Goal: Transaction & Acquisition: Purchase product/service

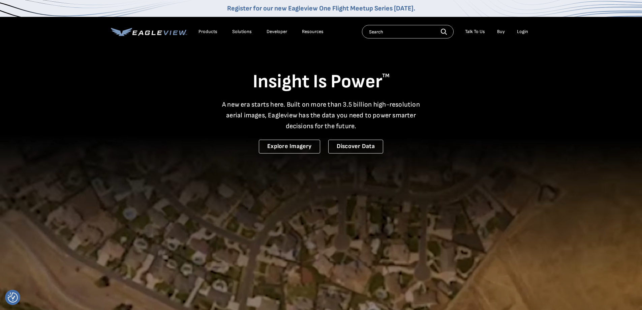
click at [521, 32] on div "Login" at bounding box center [522, 32] width 11 height 6
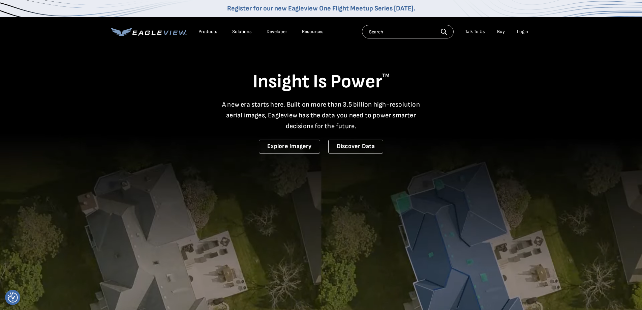
click at [521, 32] on div "Login" at bounding box center [522, 32] width 11 height 6
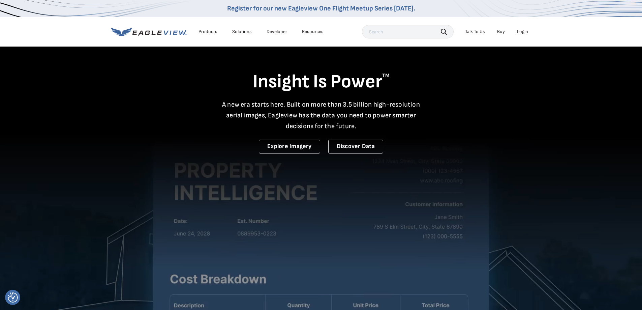
click at [523, 31] on div "Login" at bounding box center [522, 32] width 11 height 6
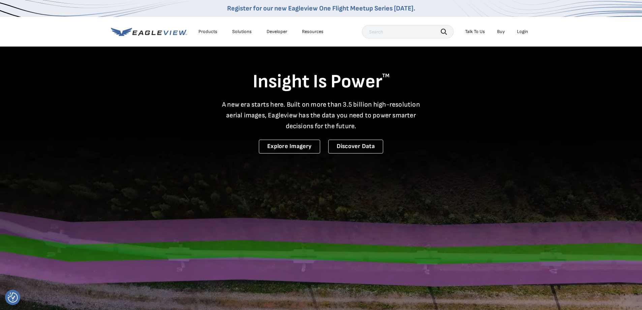
click at [523, 31] on div "Login" at bounding box center [522, 32] width 11 height 6
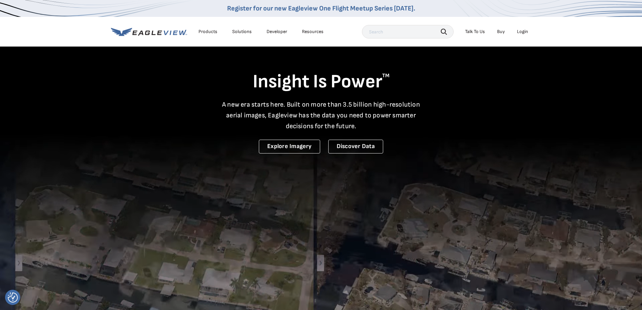
click at [523, 31] on div "Login" at bounding box center [522, 32] width 11 height 6
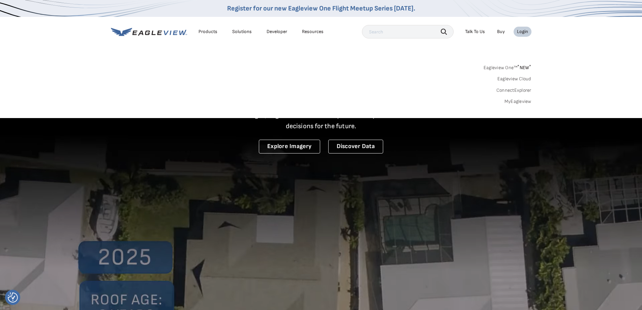
click at [523, 31] on div "Login" at bounding box center [522, 32] width 11 height 6
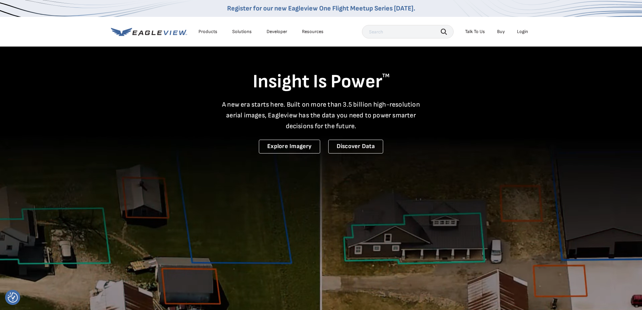
click at [523, 31] on div "Login" at bounding box center [522, 32] width 11 height 6
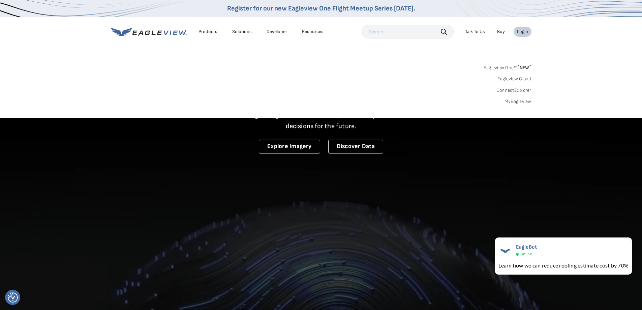
click at [521, 101] on link "MyEagleview" at bounding box center [518, 101] width 27 height 6
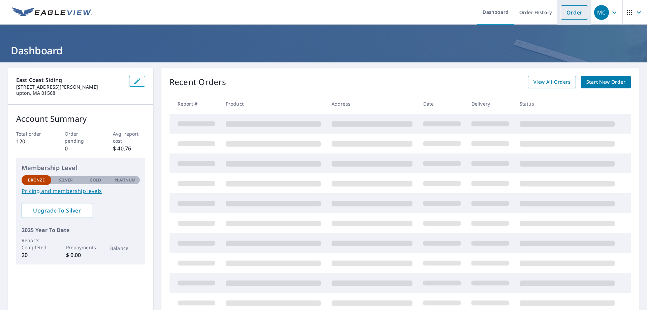
click at [568, 16] on link "Order" at bounding box center [574, 12] width 27 height 14
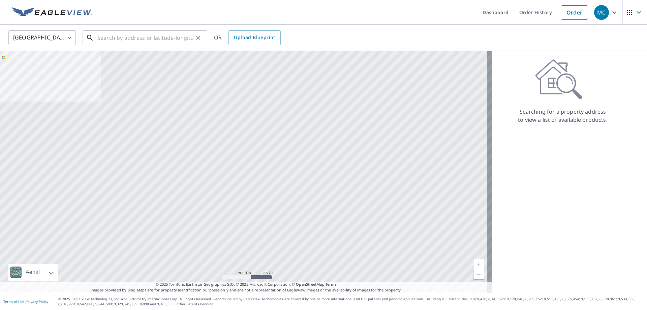
click at [117, 38] on input "text" at bounding box center [145, 37] width 96 height 19
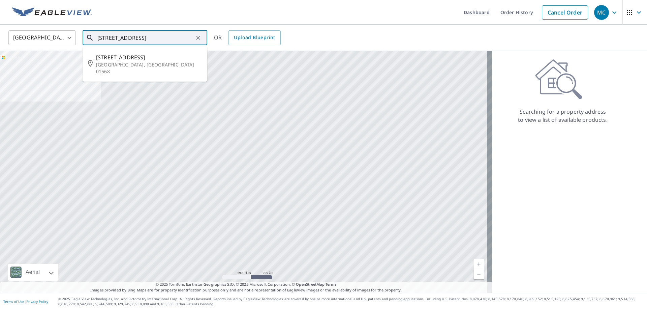
click at [107, 37] on input "110 south st upton" at bounding box center [145, 37] width 96 height 19
click at [125, 64] on p "Upton, MA 01568" at bounding box center [149, 67] width 106 height 13
type input "111 South St Upton, MA 01568"
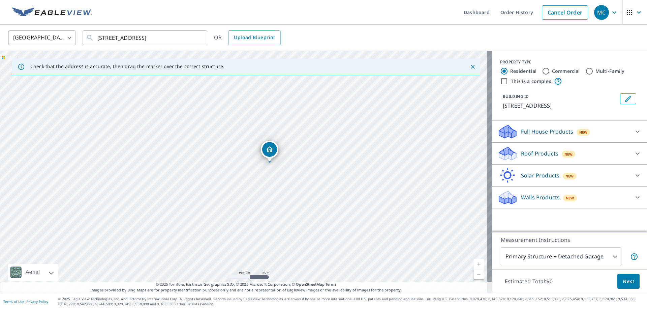
click at [515, 152] on div "Roof Products New" at bounding box center [564, 154] width 132 height 16
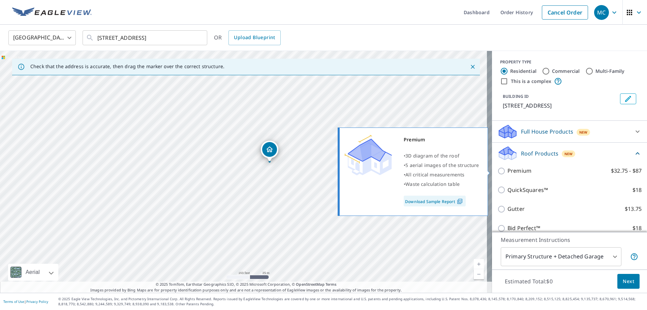
click at [498, 171] on input "Premium $32.75 - $87" at bounding box center [503, 171] width 10 height 8
checkbox input "true"
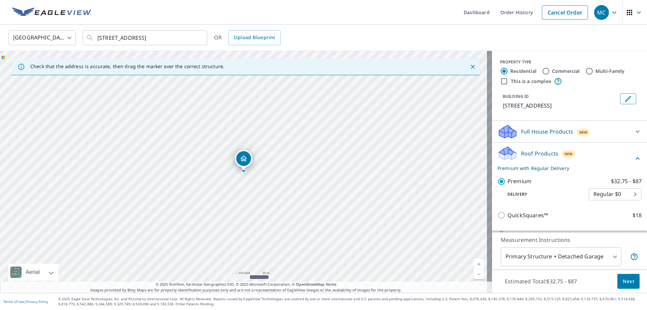
scroll to position [34, 0]
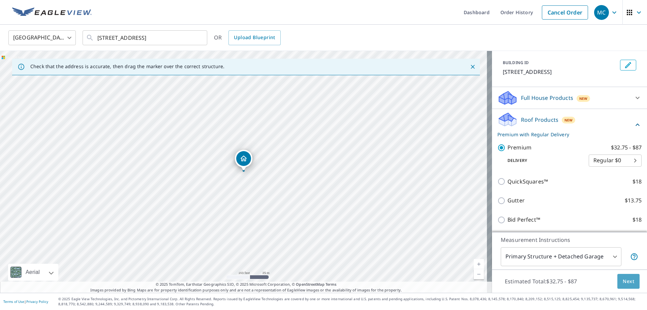
click at [623, 281] on span "Next" at bounding box center [628, 281] width 11 height 8
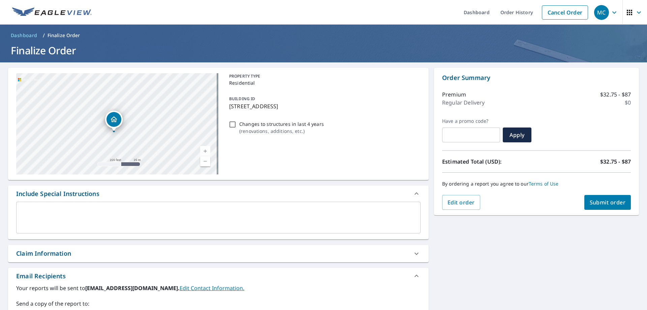
click at [97, 120] on div "111 South St Upton, MA 01568" at bounding box center [117, 123] width 202 height 101
drag, startPoint x: 86, startPoint y: 119, endPoint x: 90, endPoint y: 117, distance: 4.5
click at [90, 117] on div "111 South St Upton, MA 01568" at bounding box center [117, 123] width 202 height 101
drag, startPoint x: 99, startPoint y: 114, endPoint x: 109, endPoint y: 110, distance: 10.1
click at [108, 110] on div "111 South St Upton, MA 01568" at bounding box center [117, 123] width 202 height 101
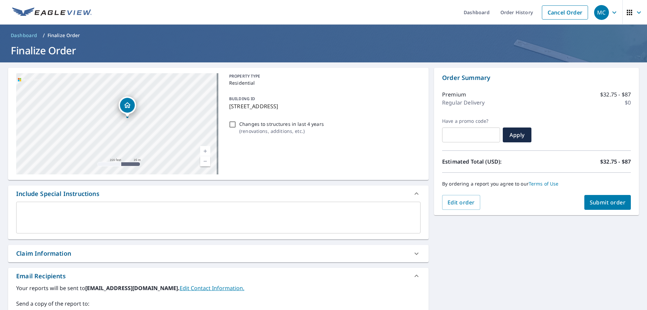
click at [109, 110] on div "111 South St Upton, MA 01568" at bounding box center [117, 123] width 202 height 101
click at [109, 110] on div "111 South St Upton, MA 01568" at bounding box center [117, 111] width 18 height 18
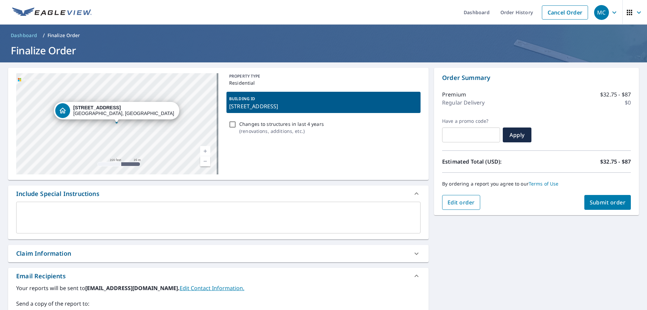
click at [448, 203] on span "Edit order" at bounding box center [461, 202] width 27 height 7
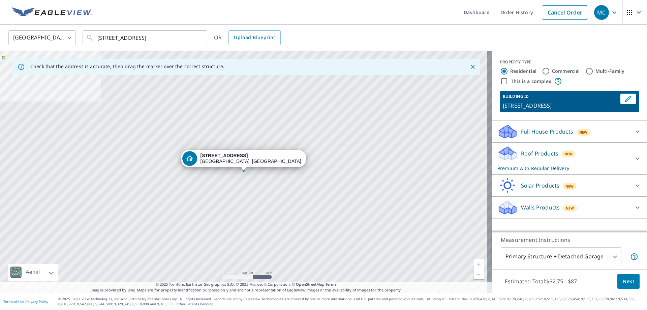
click at [609, 257] on body "MC MC Dashboard Order History Cancel Order MC United States US ​ 111 South St U…" at bounding box center [323, 155] width 647 height 310
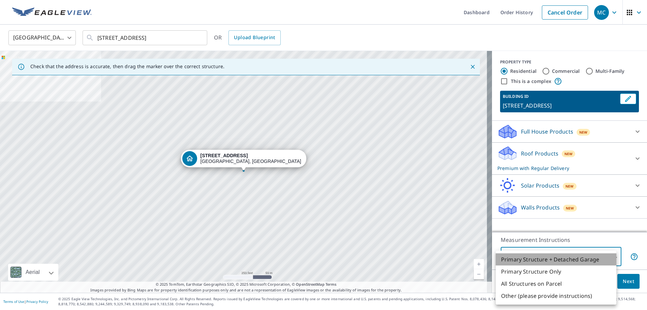
click at [609, 257] on li "Primary Structure + Detached Garage" at bounding box center [556, 259] width 121 height 12
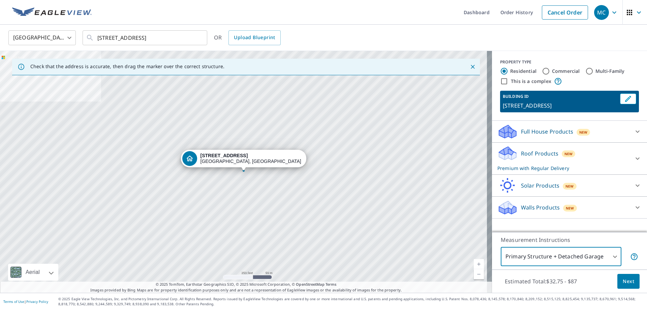
click at [623, 283] on span "Next" at bounding box center [628, 281] width 11 height 8
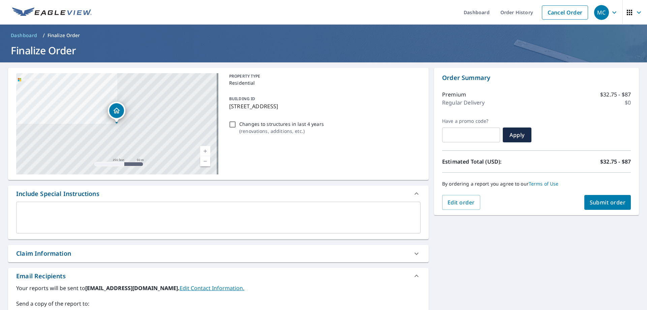
click at [602, 202] on span "Submit order" at bounding box center [608, 202] width 36 height 7
